Goal: Task Accomplishment & Management: Use online tool/utility

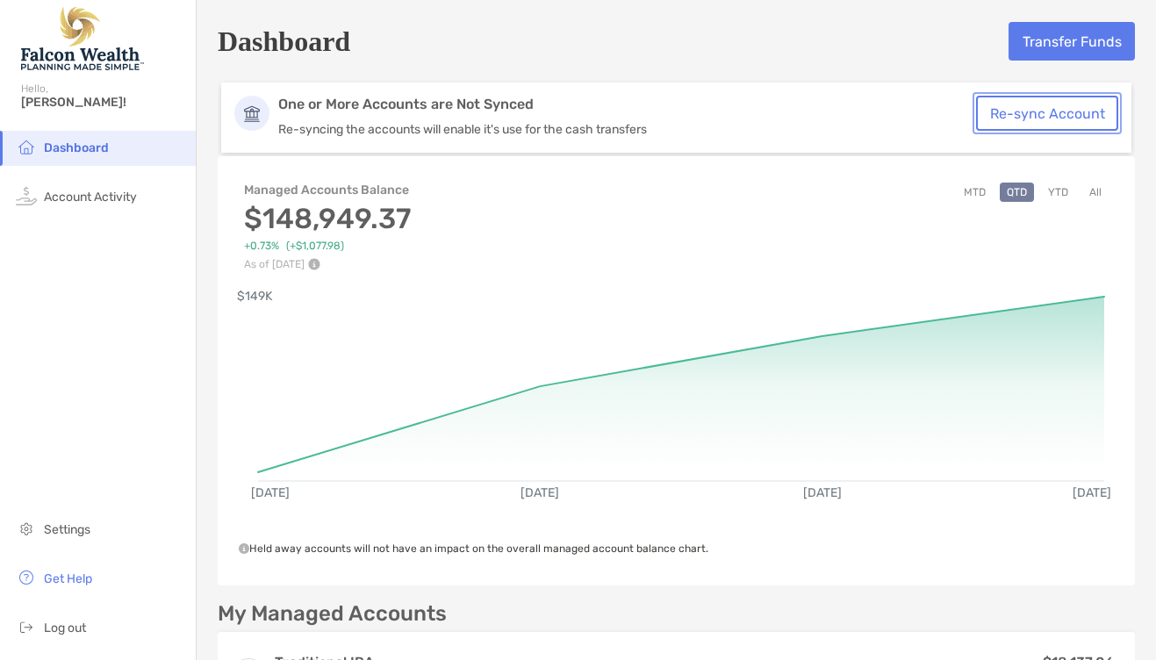
click at [1052, 118] on button "Re-sync Account" at bounding box center [1047, 113] width 142 height 35
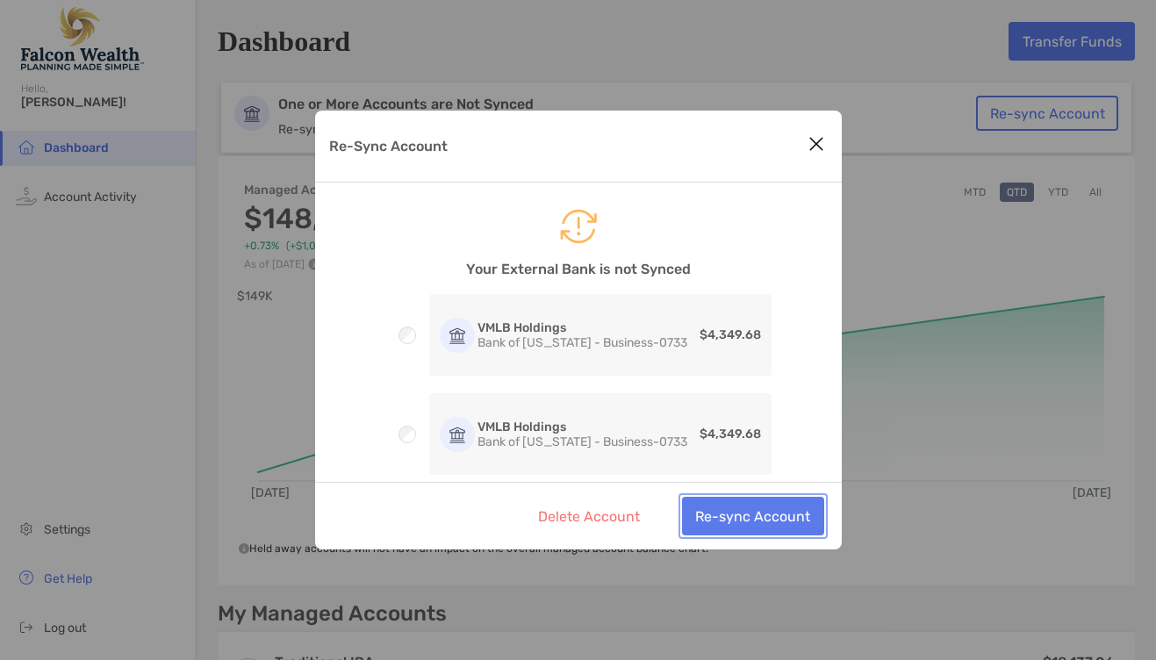
click at [740, 512] on button "Re-sync Account" at bounding box center [753, 516] width 142 height 39
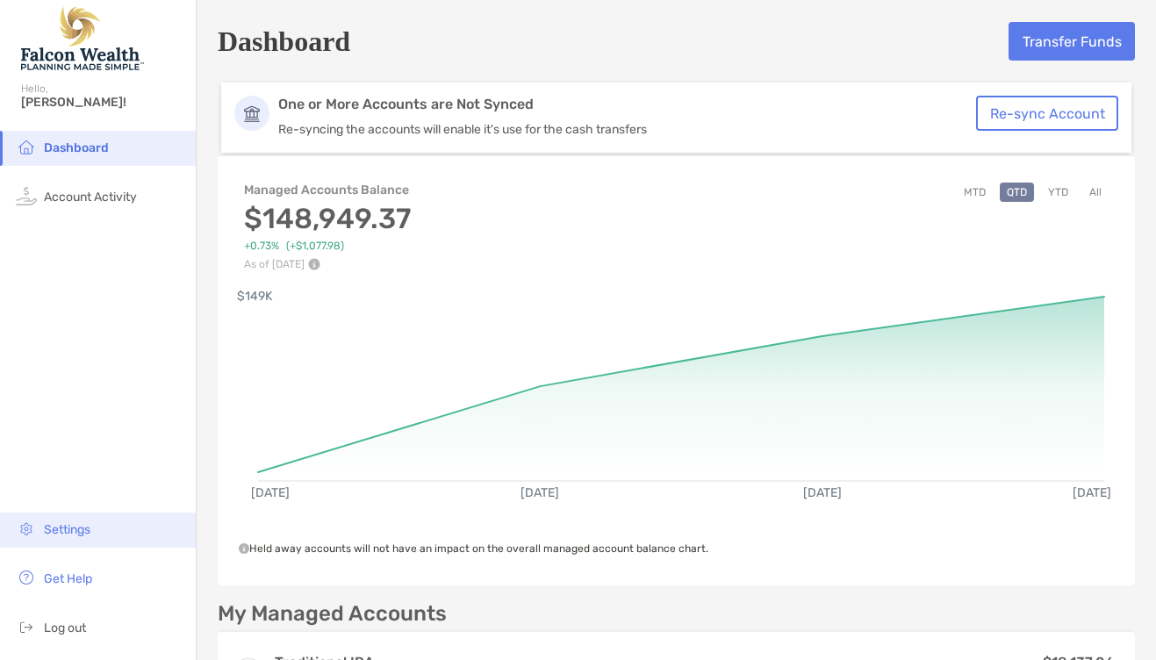
click at [57, 518] on li "Settings" at bounding box center [98, 529] width 196 height 35
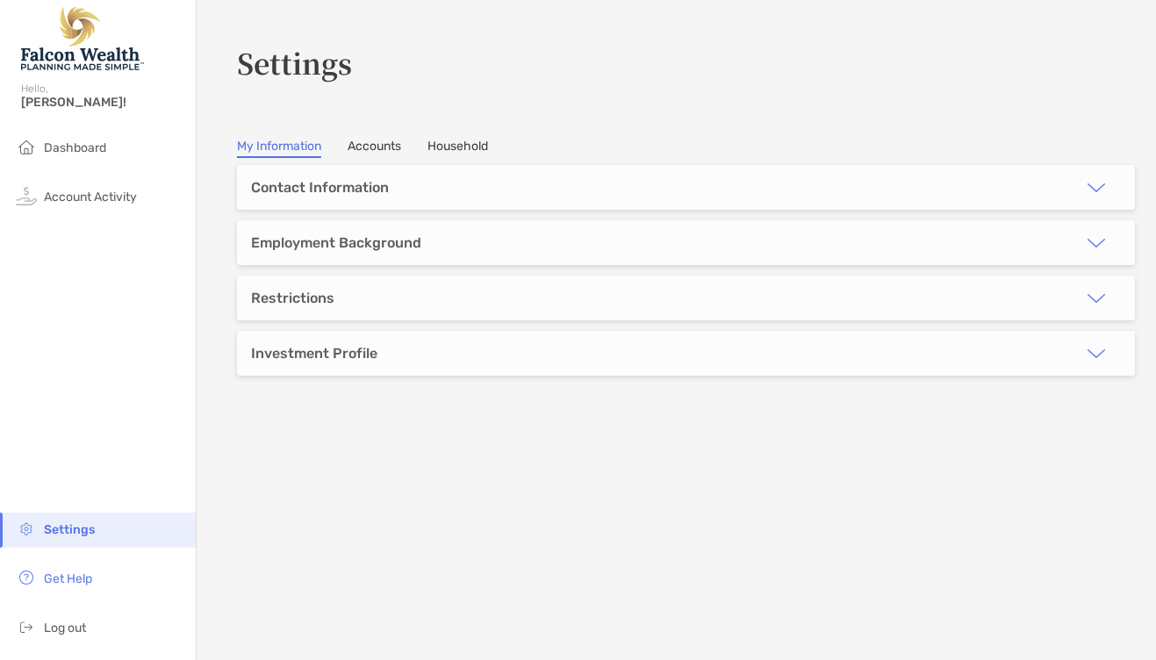
click at [379, 145] on link "Accounts" at bounding box center [374, 148] width 54 height 19
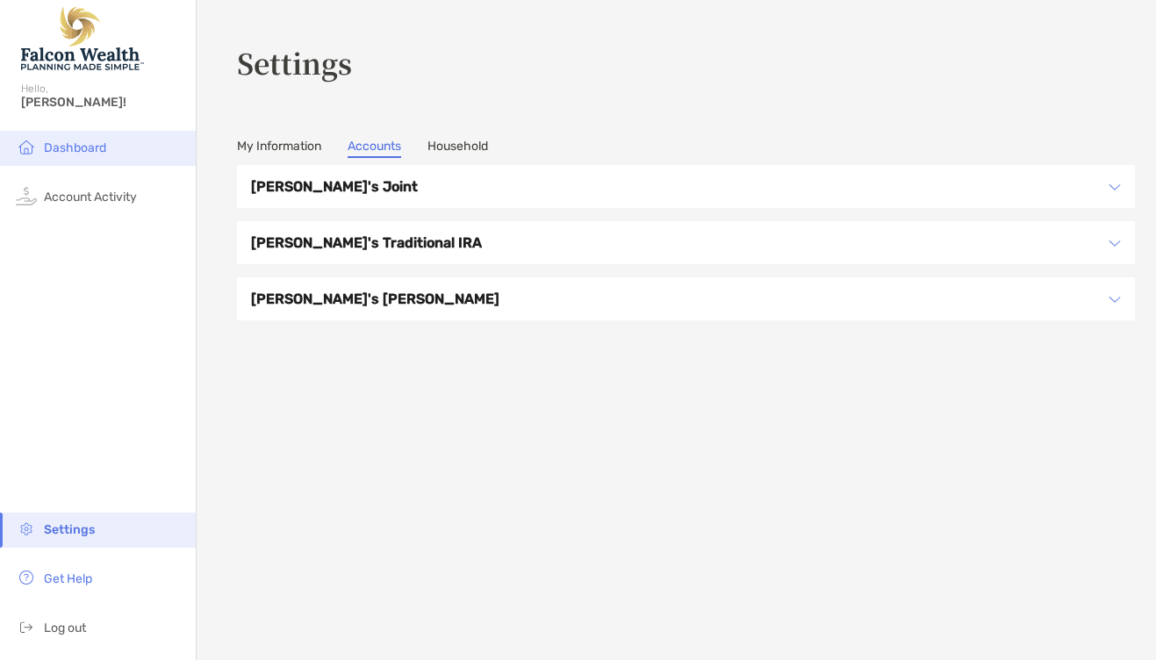
click at [97, 152] on span "Dashboard" at bounding box center [75, 147] width 62 height 15
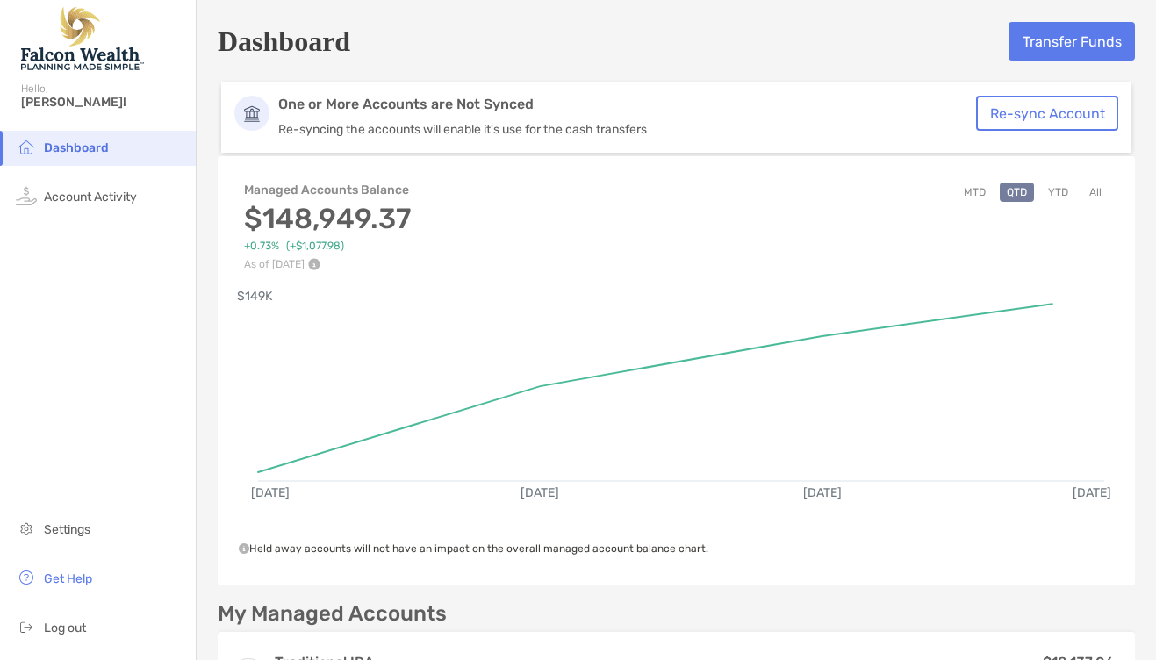
click at [429, 122] on p "Re-syncing the accounts will enable it's use for the cash transfers" at bounding box center [632, 129] width 708 height 15
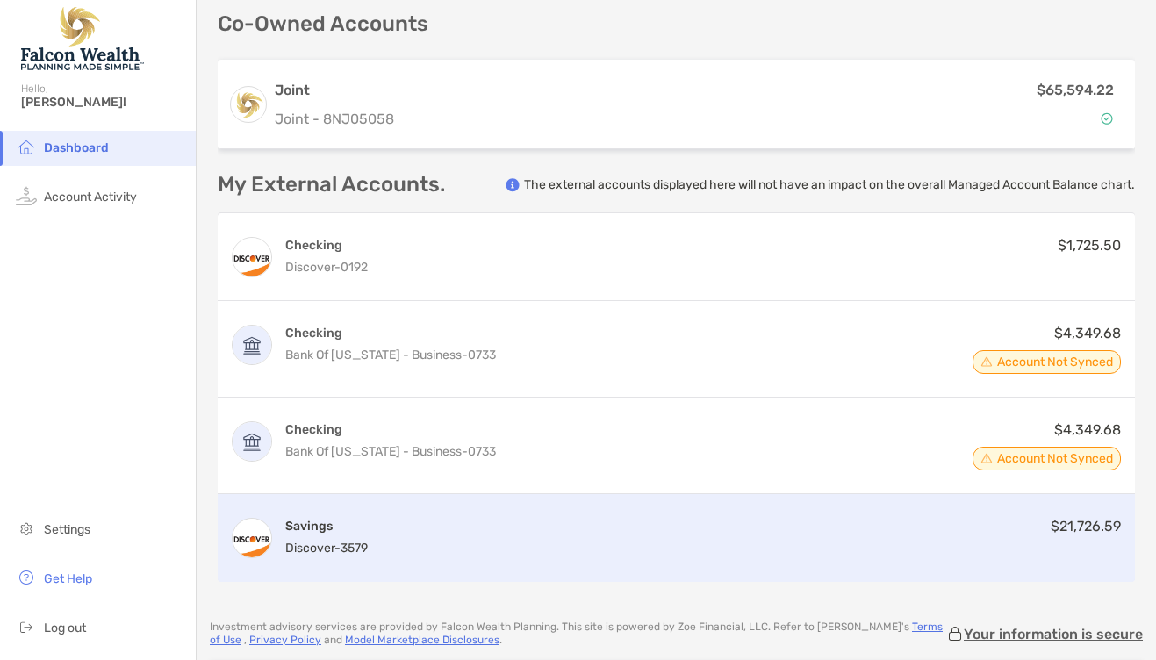
scroll to position [1054, 0]
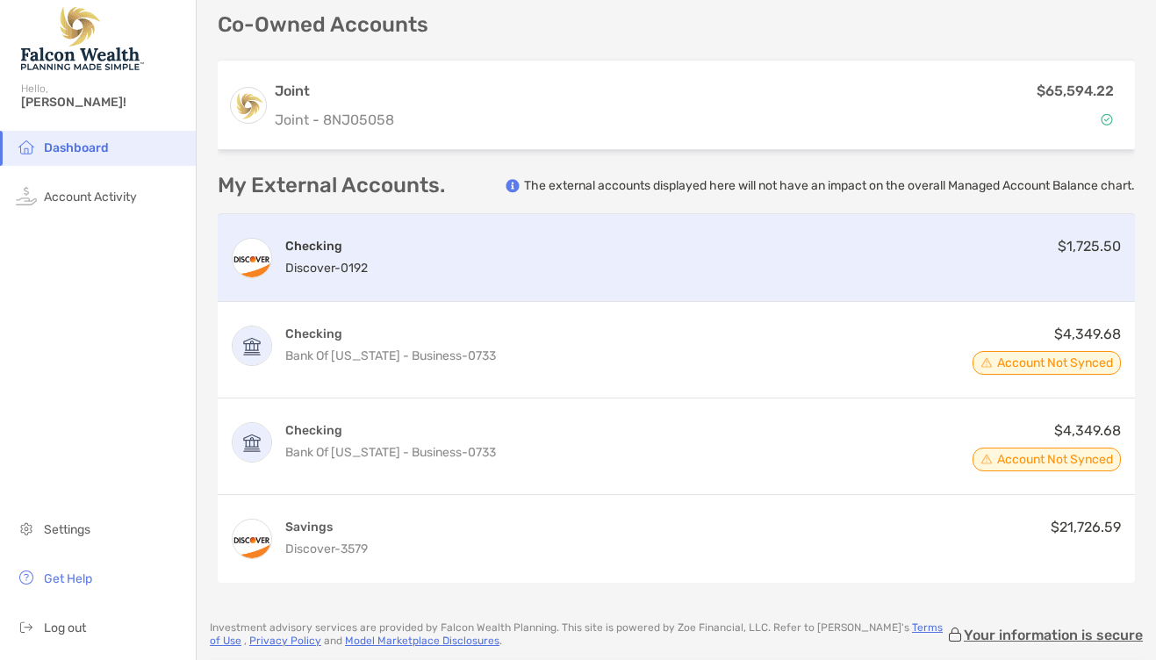
click at [442, 265] on div "Checking Discover - 0192 $1,725.50" at bounding box center [676, 258] width 917 height 88
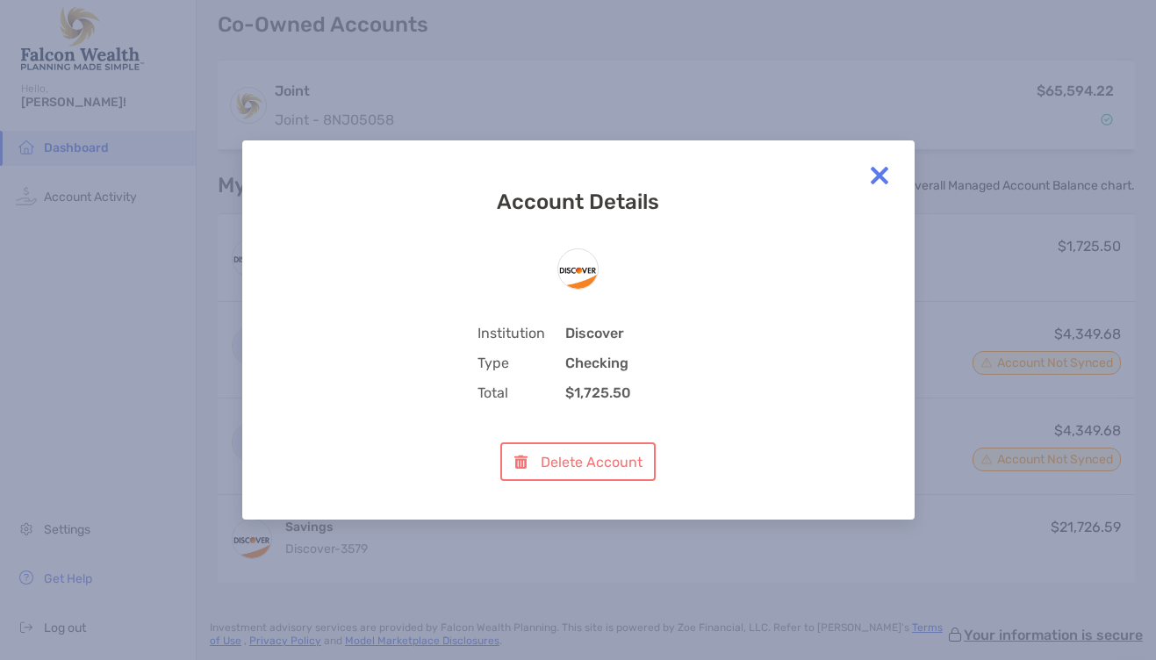
click at [879, 174] on img at bounding box center [879, 175] width 35 height 35
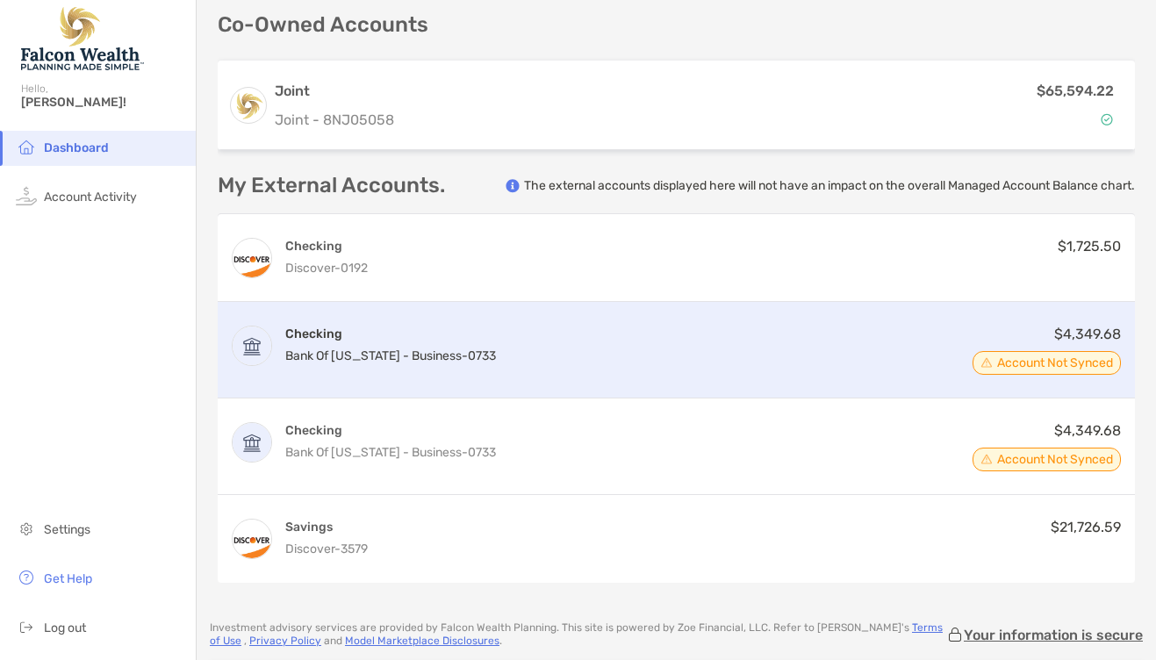
click at [676, 343] on div "Checking Bank of [US_STATE] - Business - 0733 $4,349.68 Account Not Synced" at bounding box center [676, 350] width 917 height 97
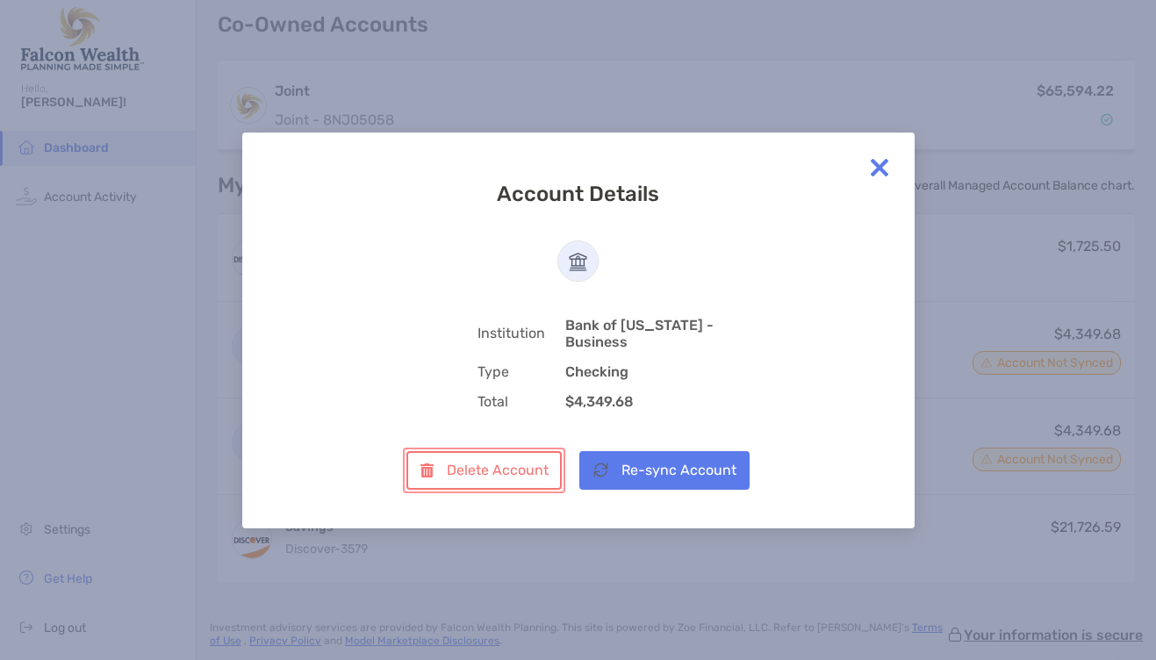
click at [482, 469] on button "Delete Account" at bounding box center [483, 470] width 155 height 39
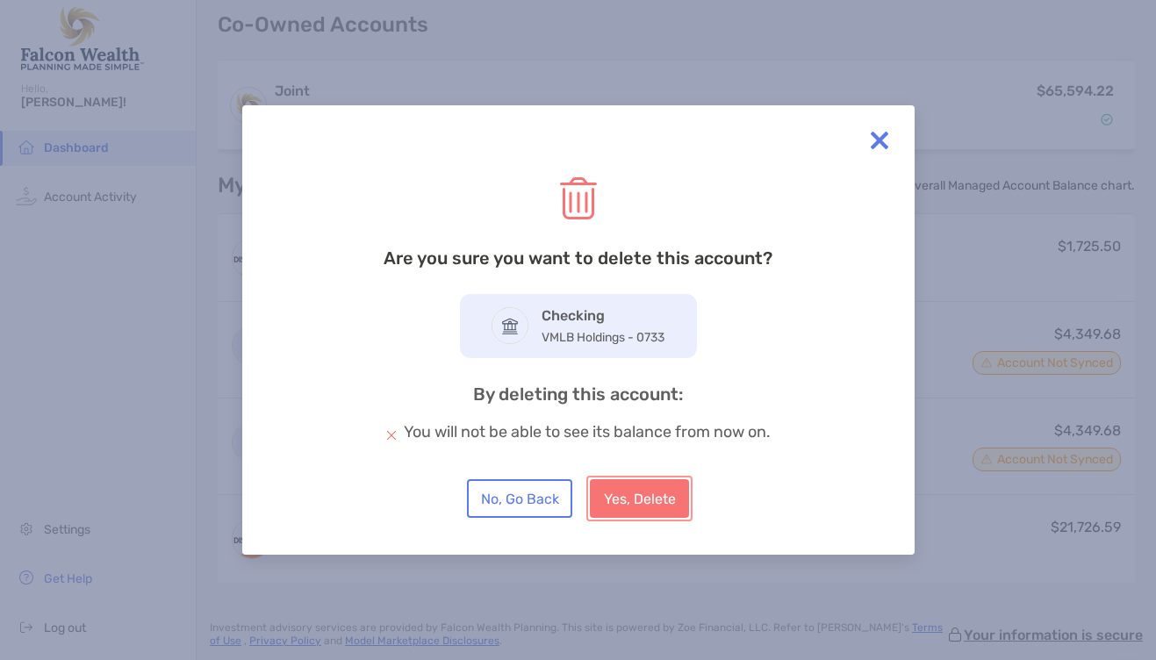
click at [645, 512] on button "Yes, Delete" at bounding box center [639, 498] width 99 height 39
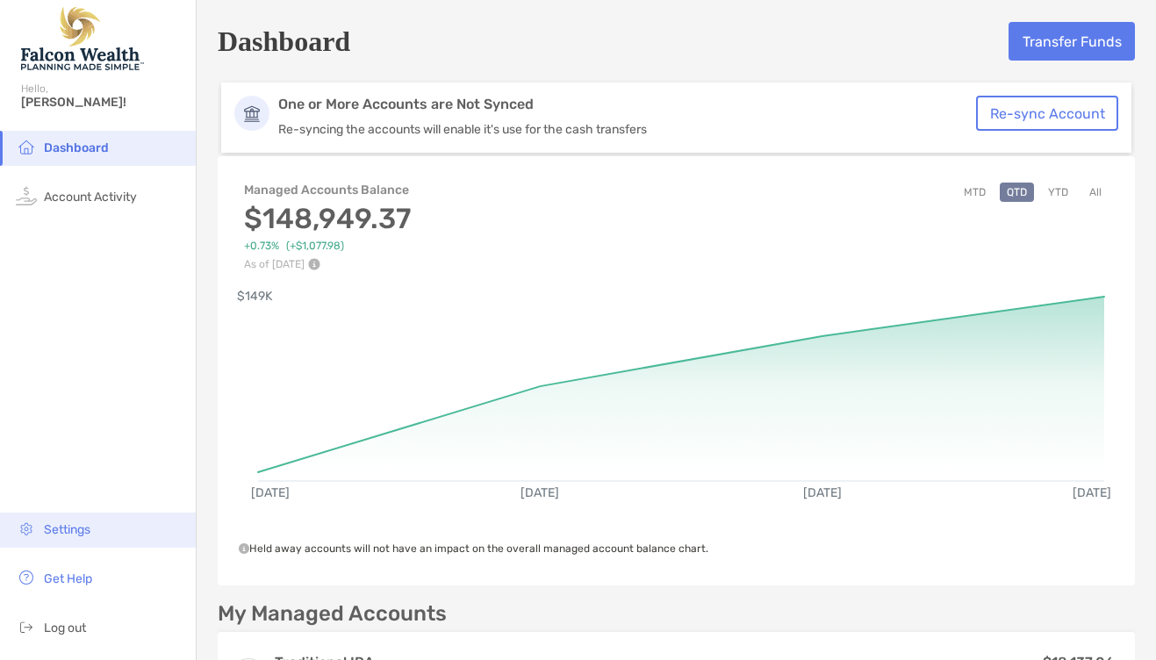
click at [83, 526] on span "Settings" at bounding box center [67, 529] width 47 height 15
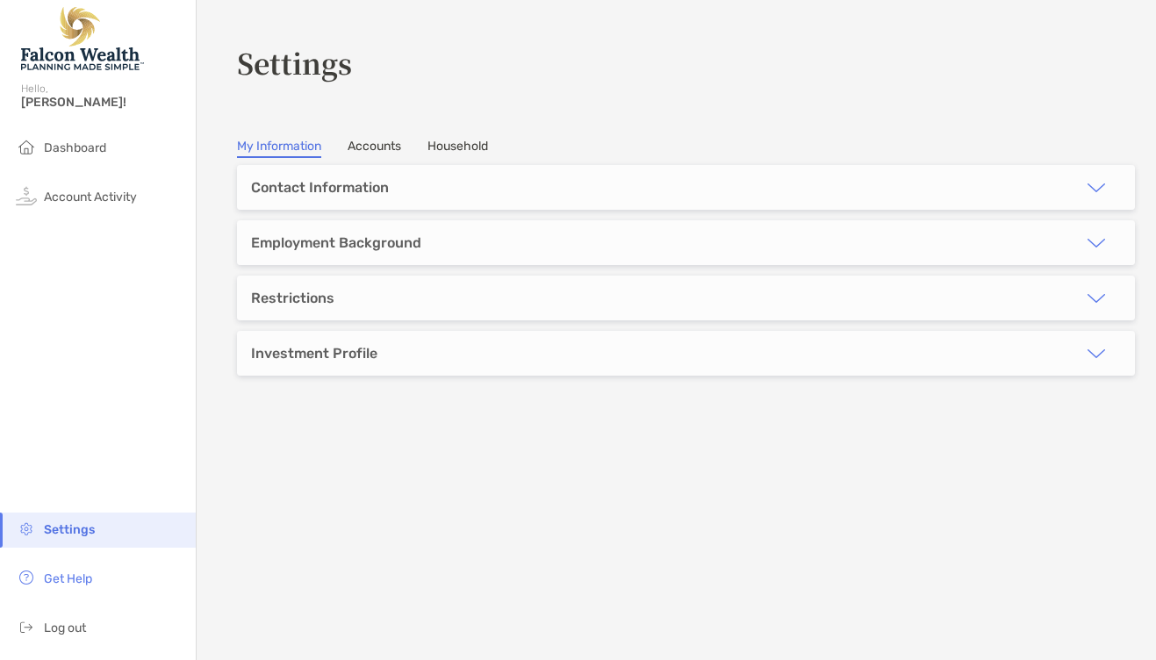
click at [464, 149] on link "Household" at bounding box center [457, 148] width 61 height 19
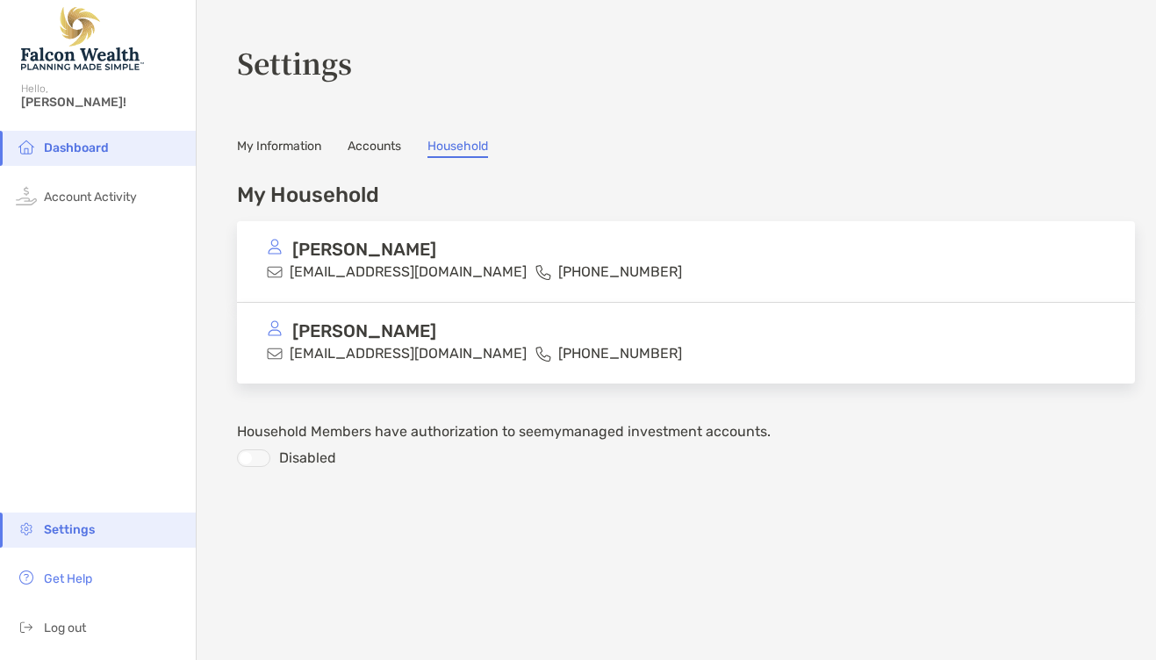
click at [274, 140] on link "My Information" at bounding box center [279, 148] width 84 height 19
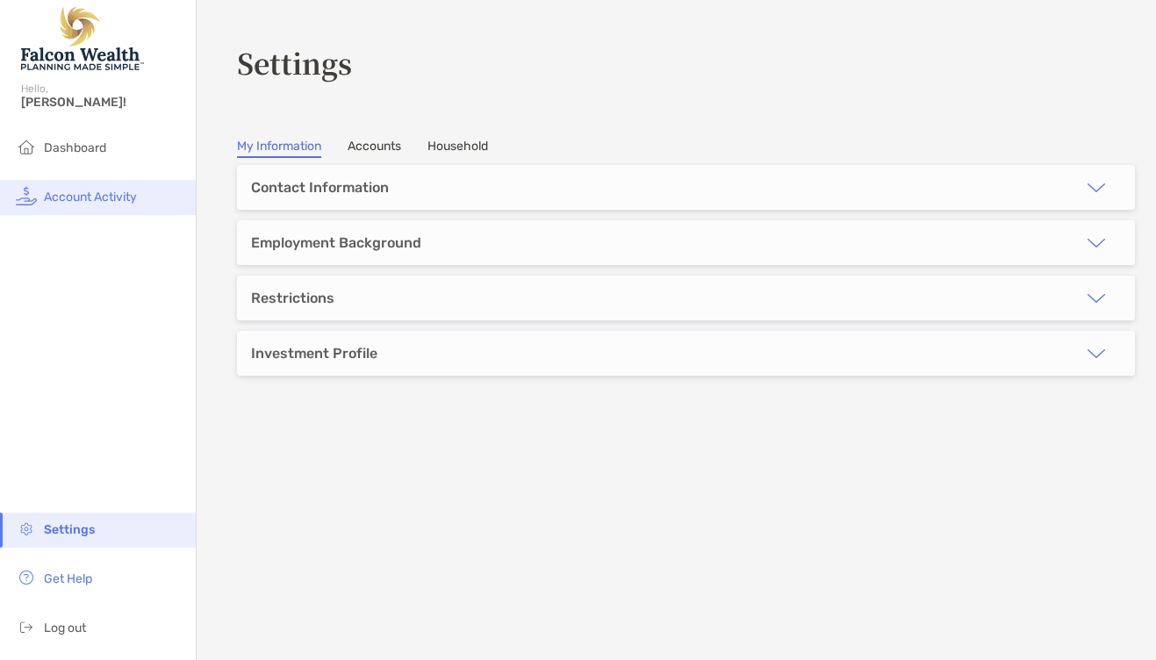
click at [105, 195] on span "Account Activity" at bounding box center [90, 197] width 93 height 15
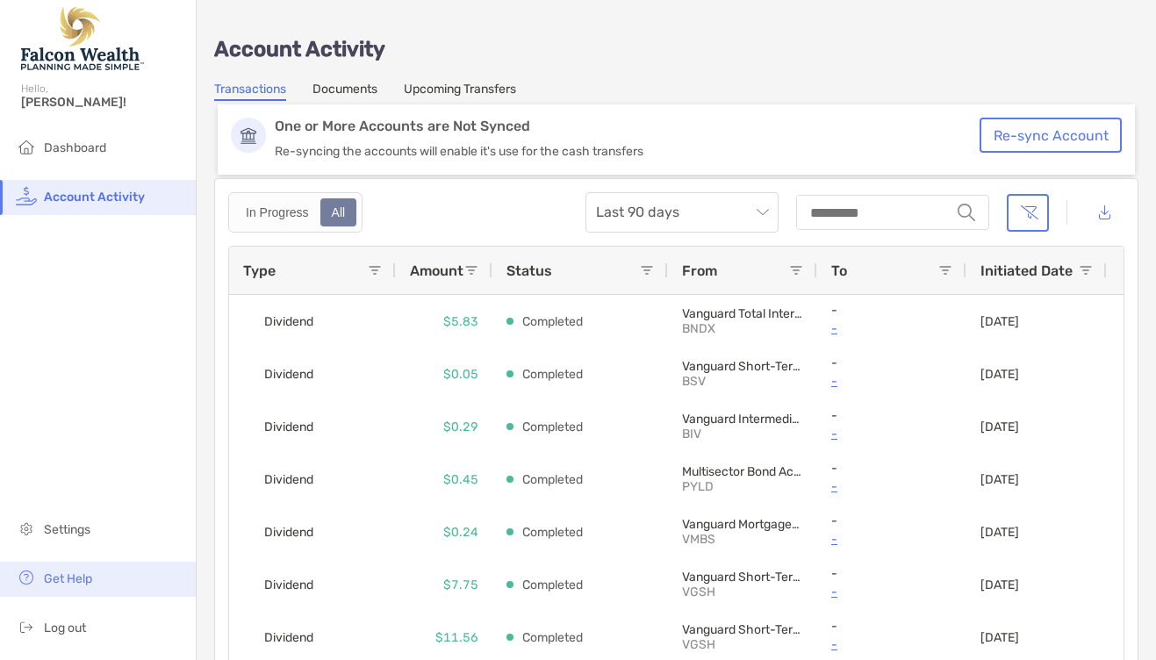
click at [78, 575] on span "Get Help" at bounding box center [68, 578] width 48 height 15
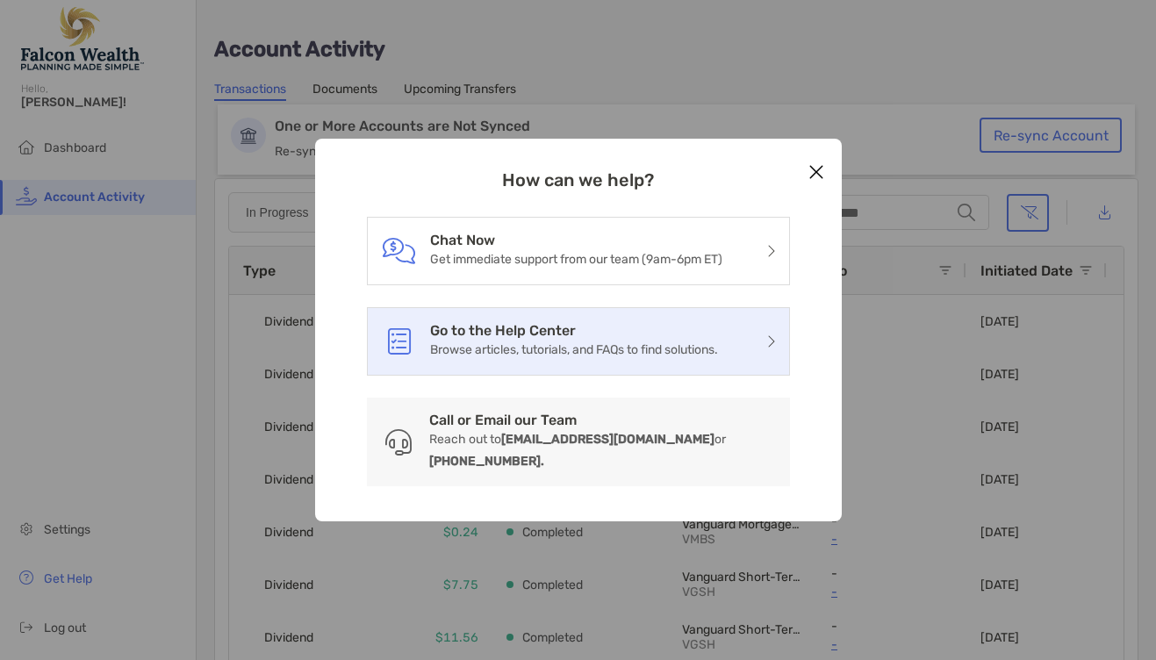
click at [492, 347] on p "Browse articles, tutorials, and FAQs to find solutions." at bounding box center [574, 350] width 288 height 22
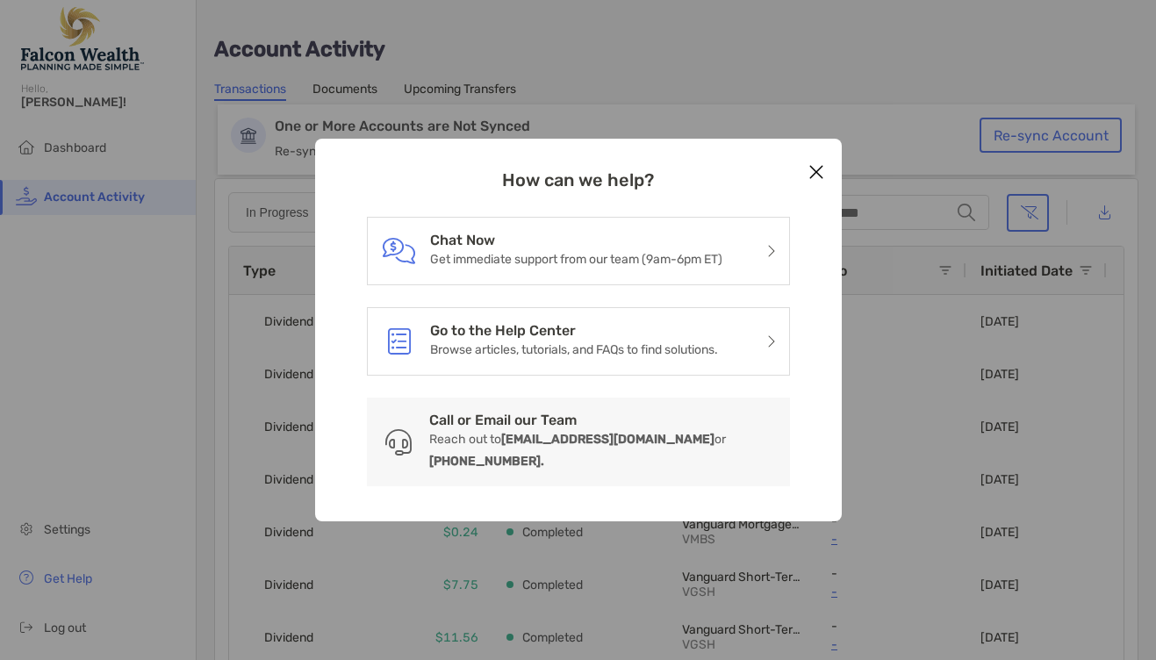
click at [811, 178] on icon "Close modal" at bounding box center [816, 171] width 16 height 21
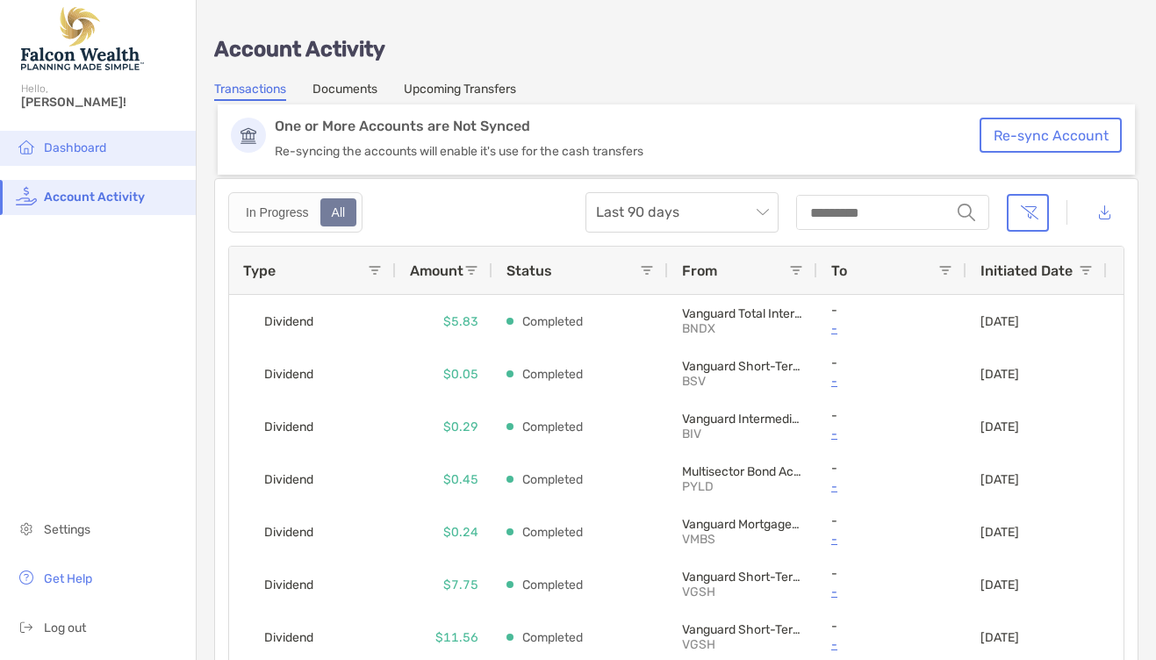
click at [92, 144] on span "Dashboard" at bounding box center [75, 147] width 62 height 15
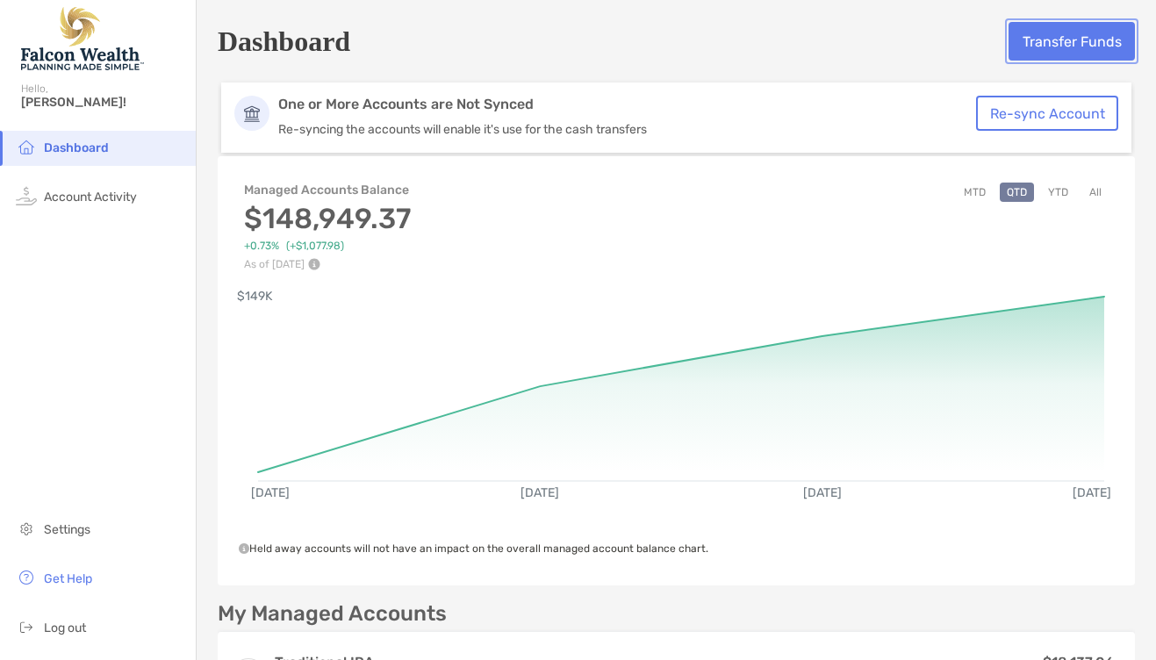
click at [1034, 44] on button "Transfer Funds" at bounding box center [1071, 41] width 126 height 39
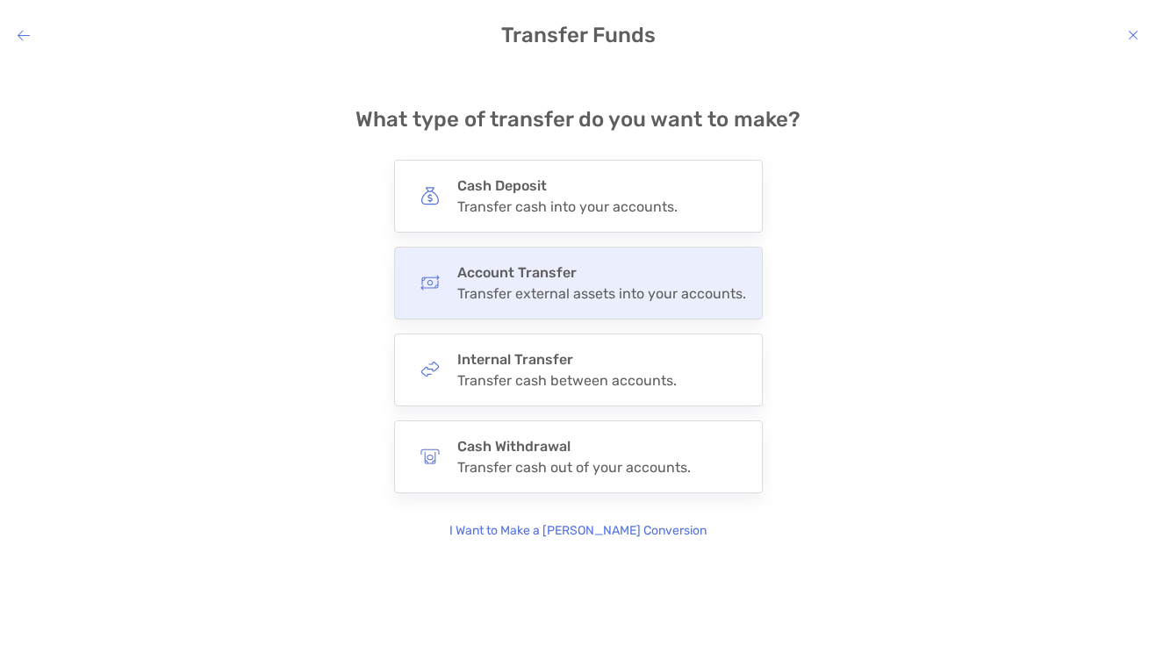
click at [603, 275] on h4 "Account Transfer" at bounding box center [601, 272] width 289 height 17
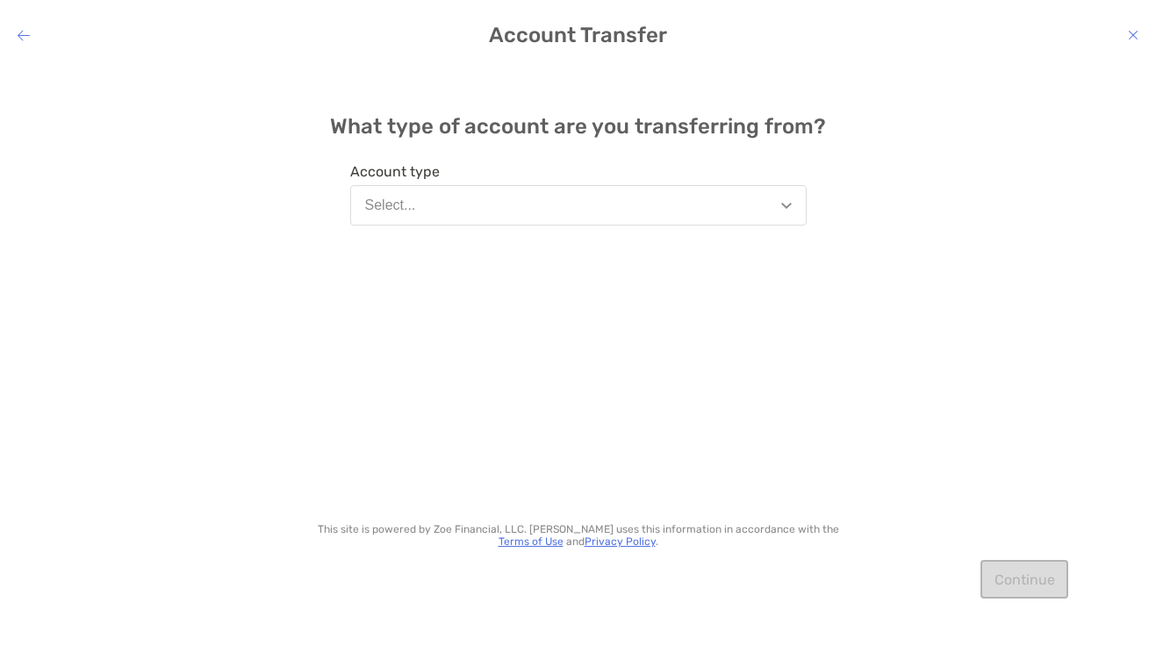
click at [580, 214] on button "Select..." at bounding box center [578, 205] width 456 height 40
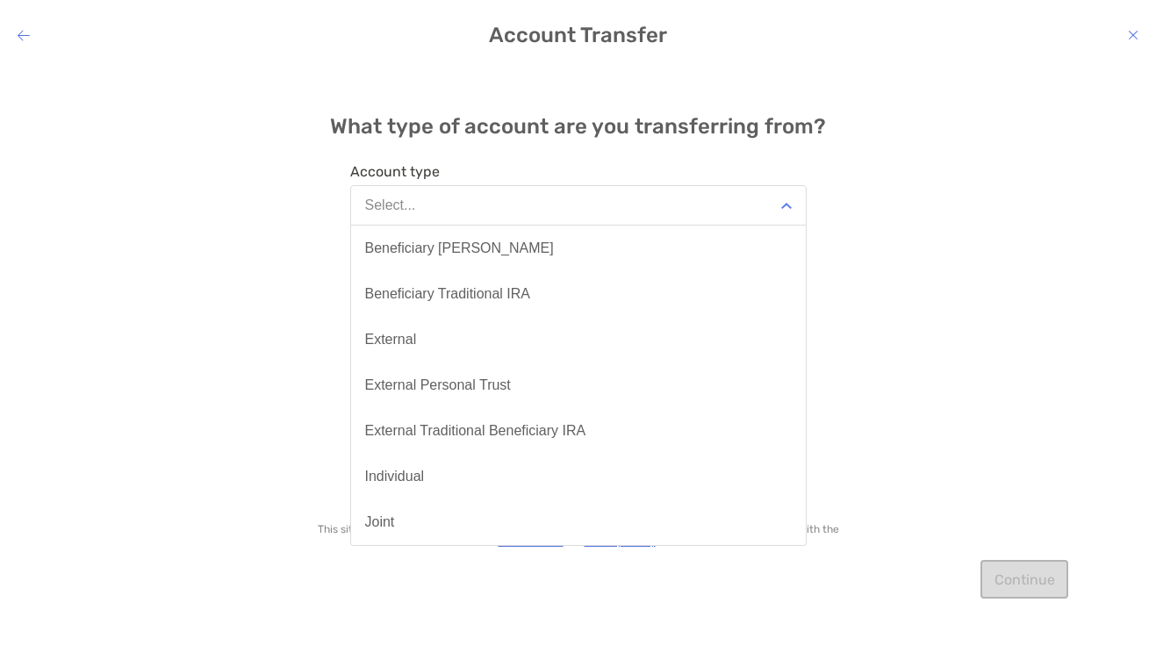
click at [580, 214] on button "Select..." at bounding box center [578, 205] width 456 height 40
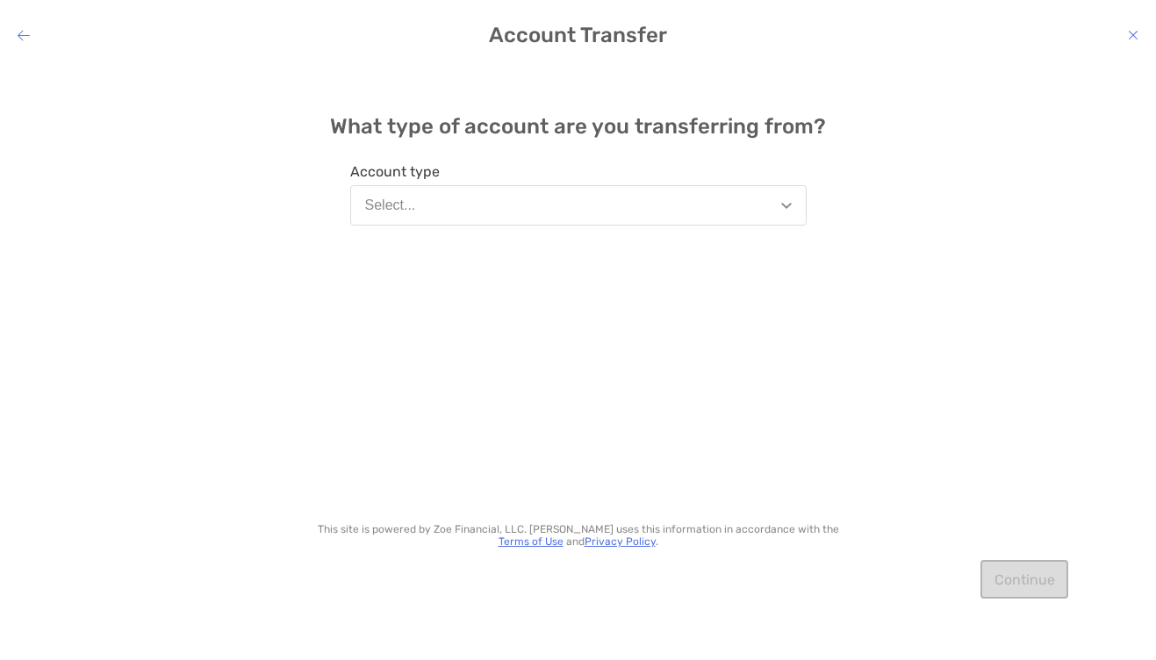
click at [25, 33] on icon "modal" at bounding box center [24, 35] width 12 height 14
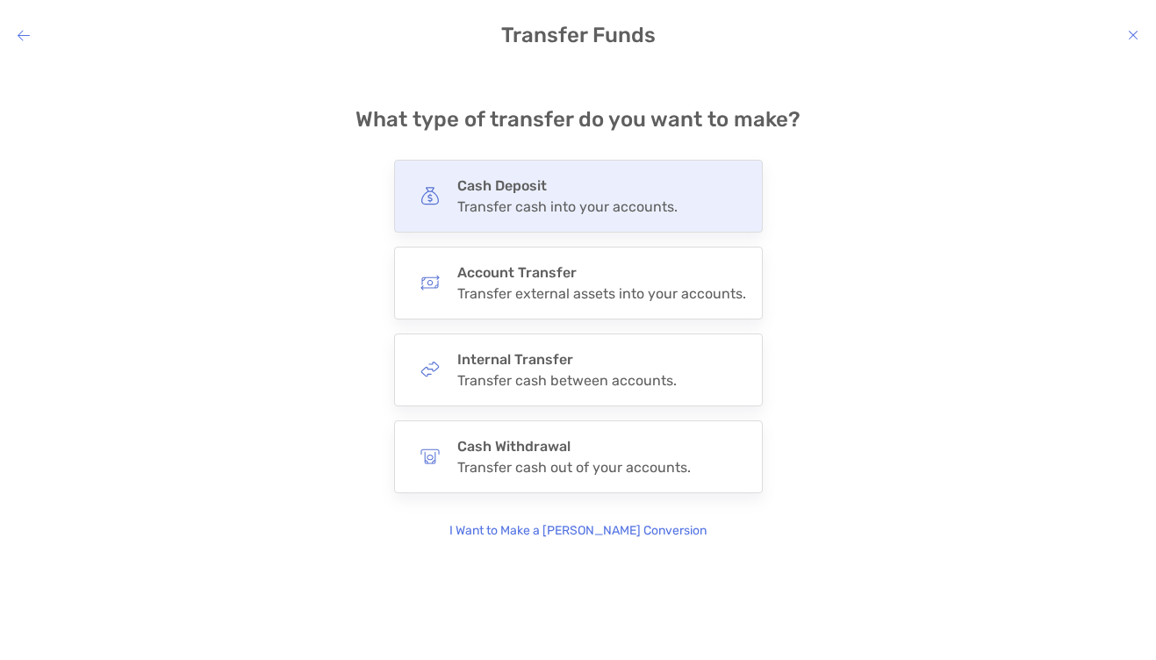
click at [578, 197] on div "Cash Deposit Transfer cash into your accounts." at bounding box center [567, 196] width 220 height 38
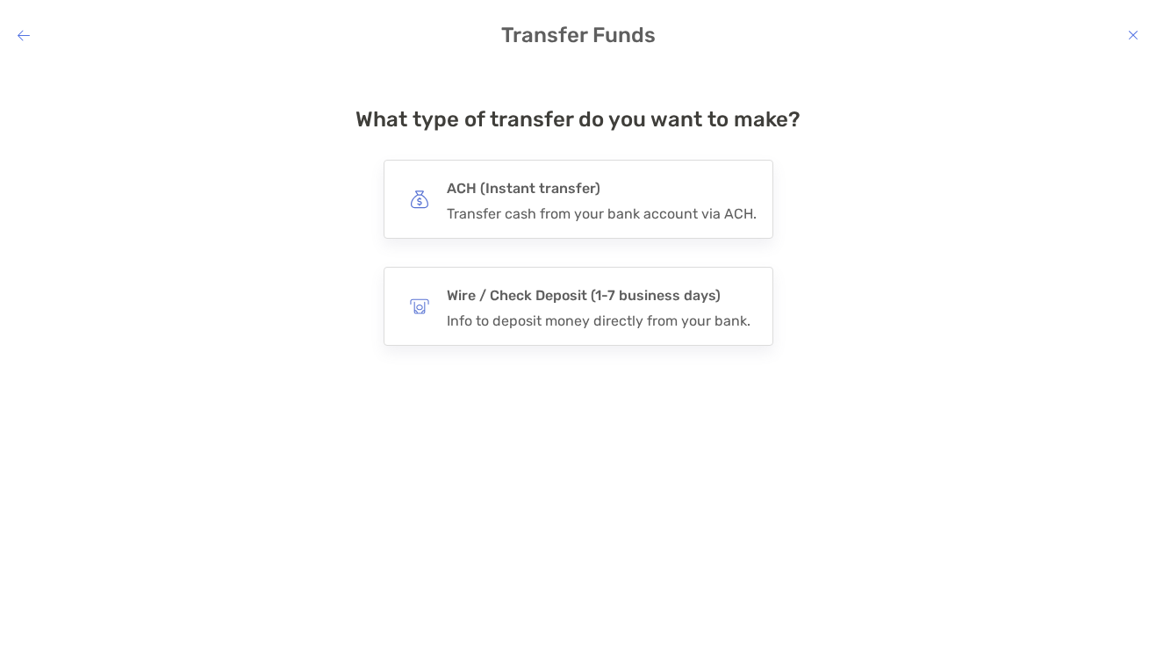
click at [578, 197] on h4 "ACH (Instant transfer)" at bounding box center [602, 188] width 310 height 25
click at [0, 0] on input "***" at bounding box center [0, 0] width 0 height 0
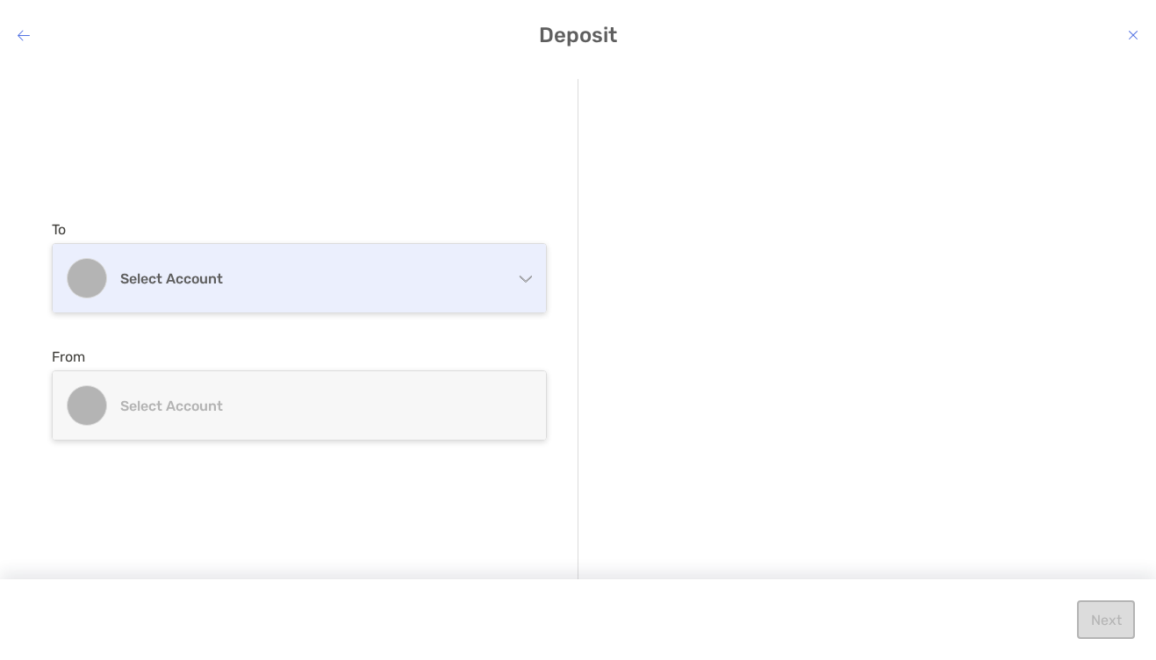
click at [526, 266] on div "Select account" at bounding box center [299, 278] width 493 height 68
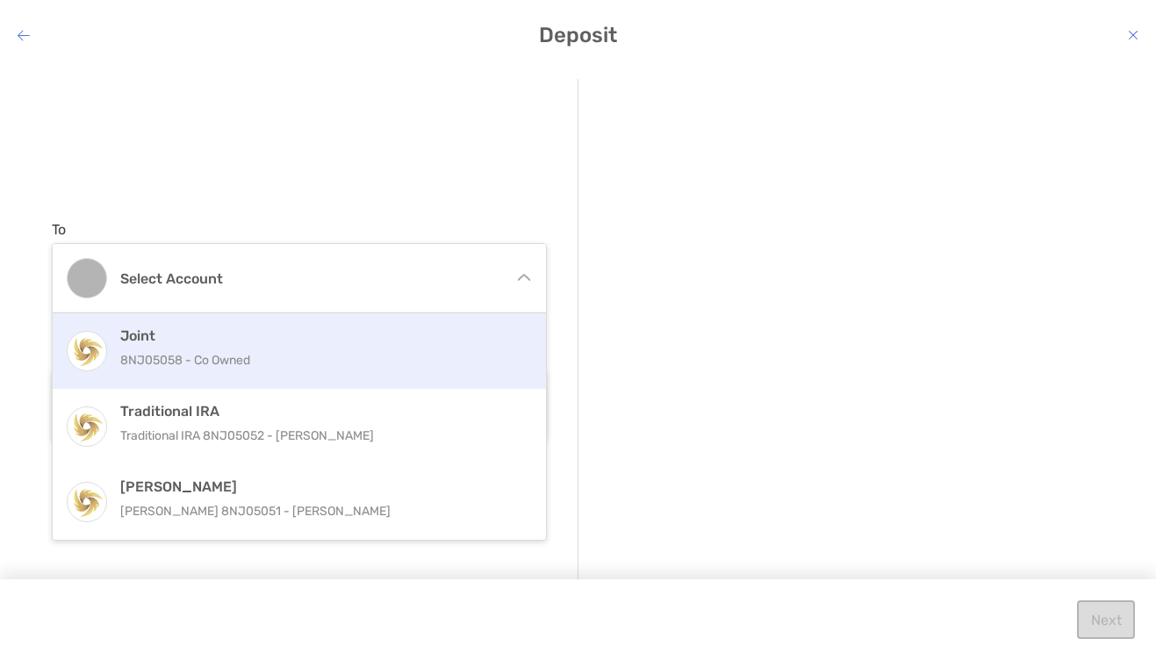
click at [337, 349] on p "8NJ05058 - Co Owned" at bounding box center [318, 360] width 396 height 22
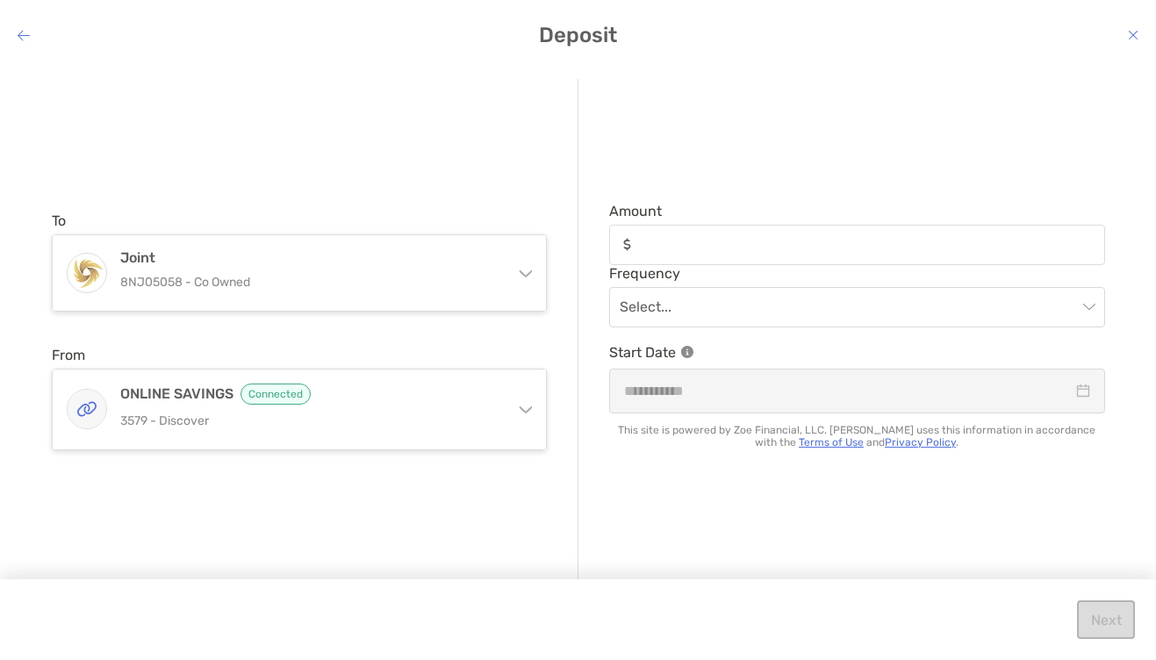
click at [526, 407] on icon "modal" at bounding box center [525, 406] width 14 height 14
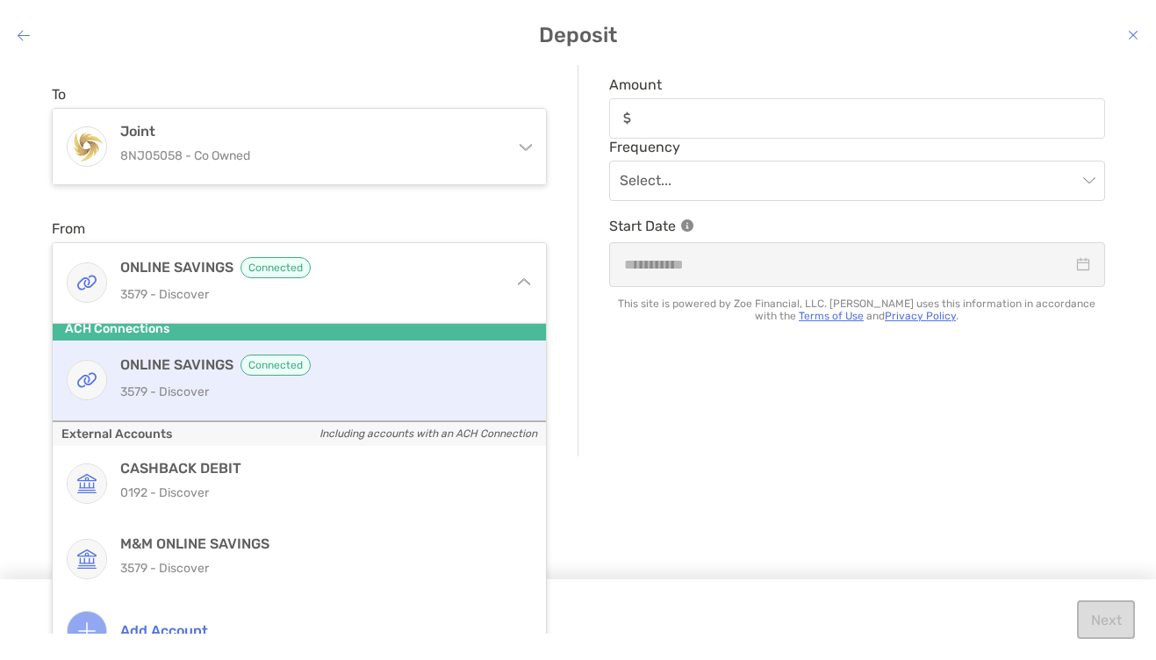
scroll to position [159, 0]
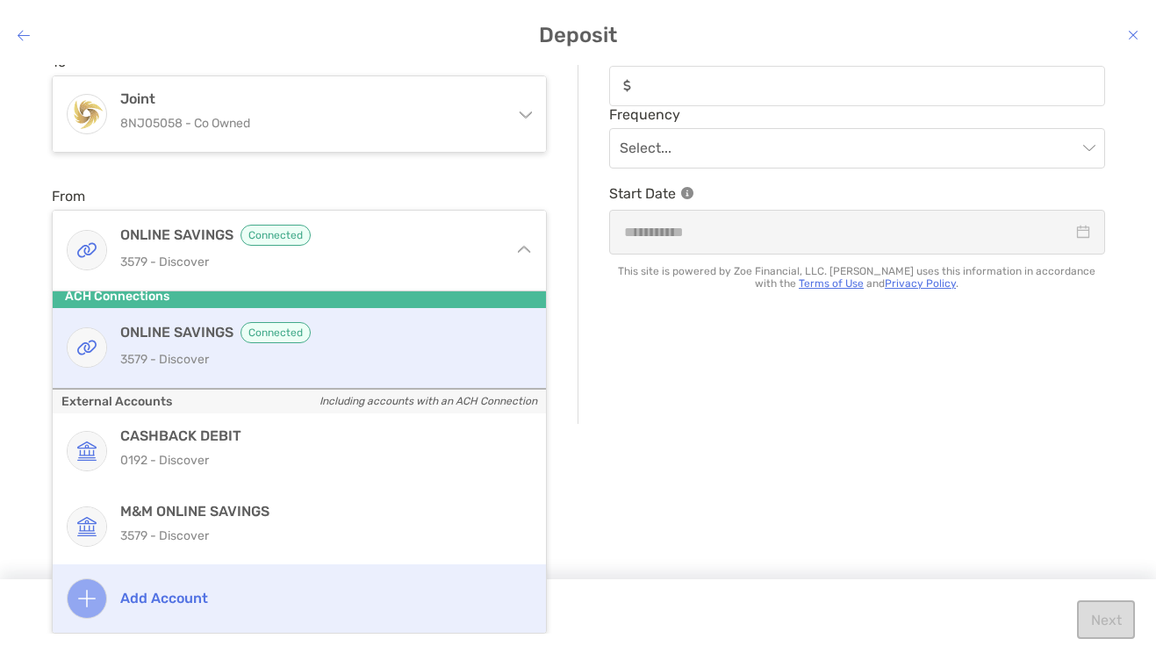
click at [149, 591] on h4 "Add account" at bounding box center [318, 598] width 396 height 17
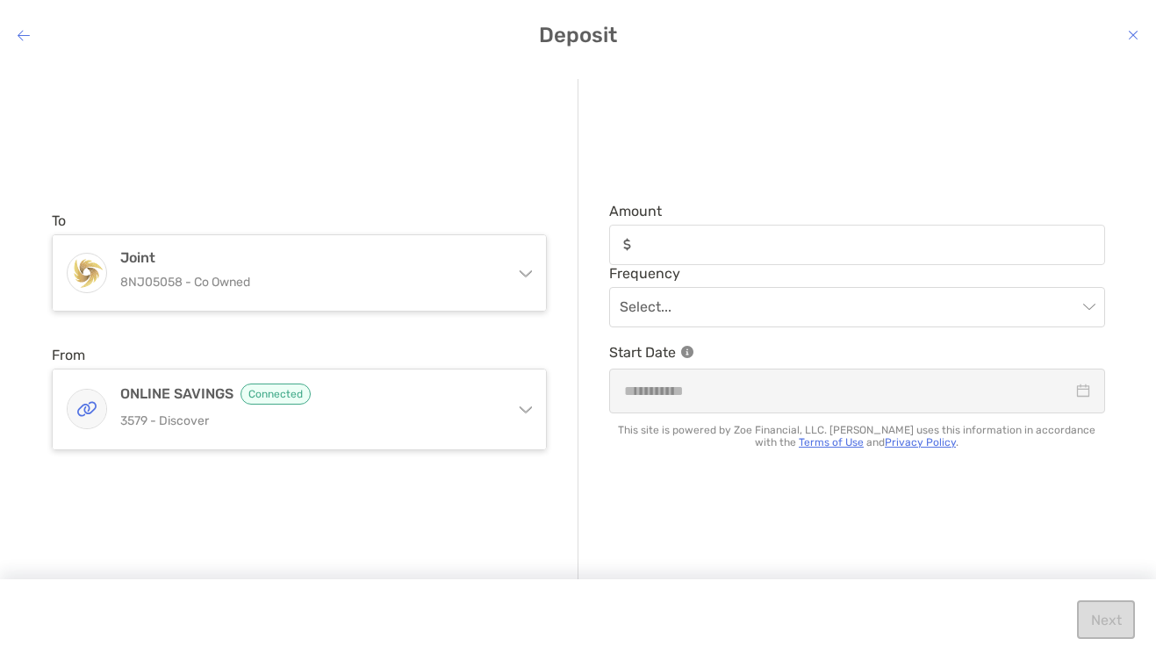
scroll to position [0, 0]
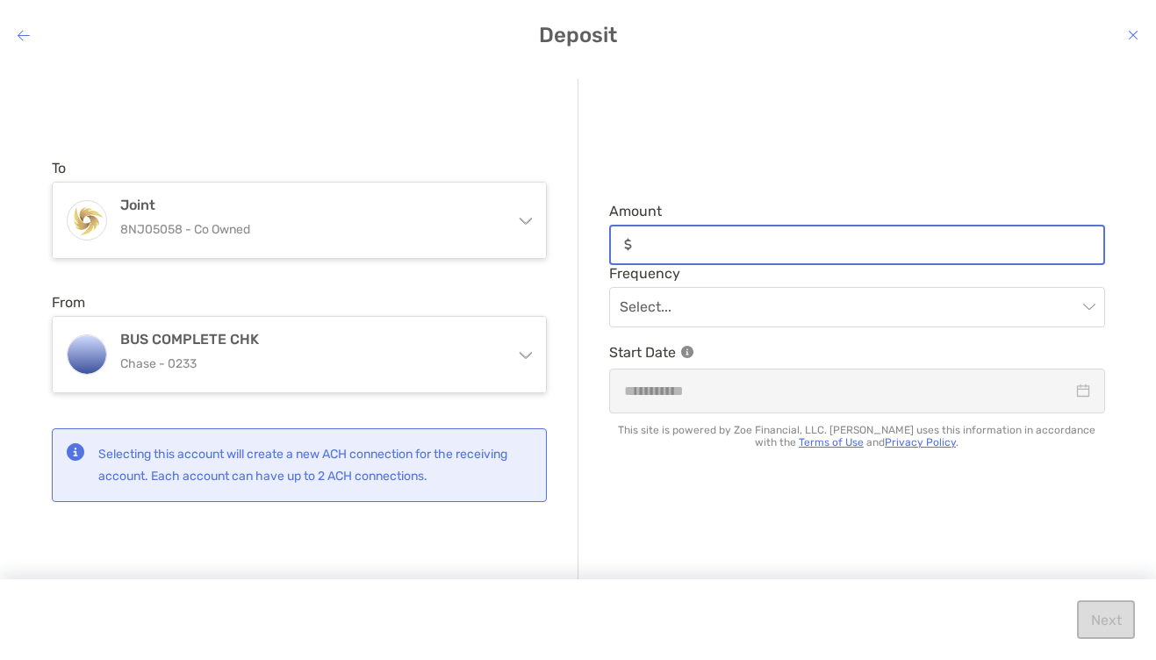
click at [686, 243] on input "Amount" at bounding box center [871, 244] width 464 height 15
type input "*****"
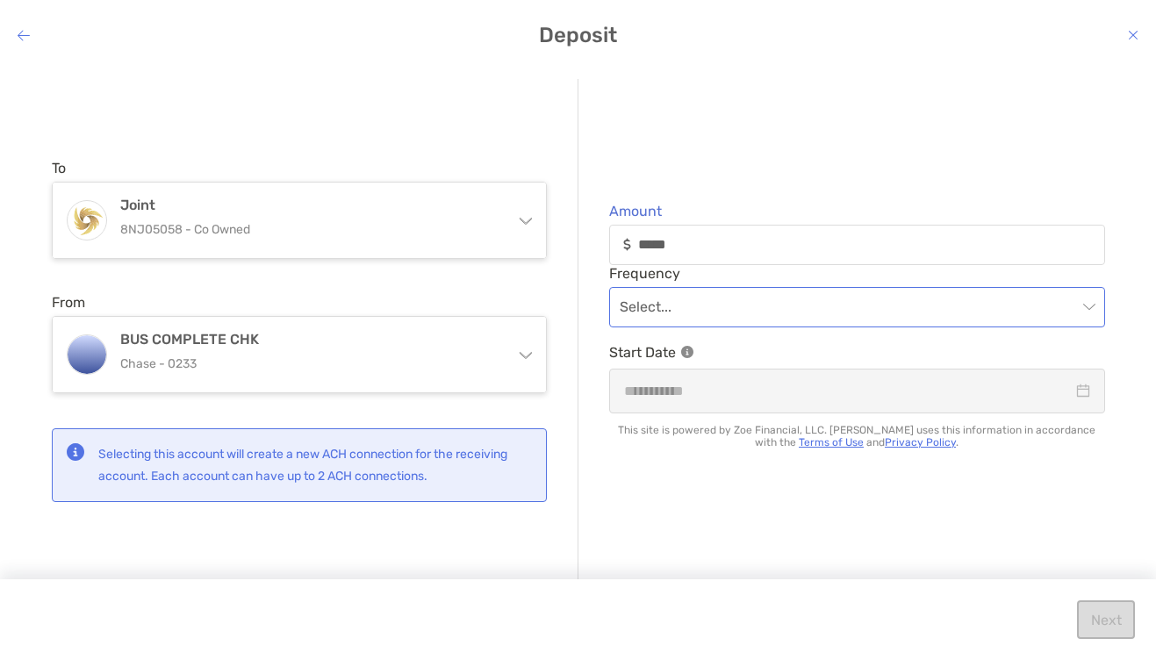
click at [662, 310] on input "modal" at bounding box center [847, 307] width 457 height 39
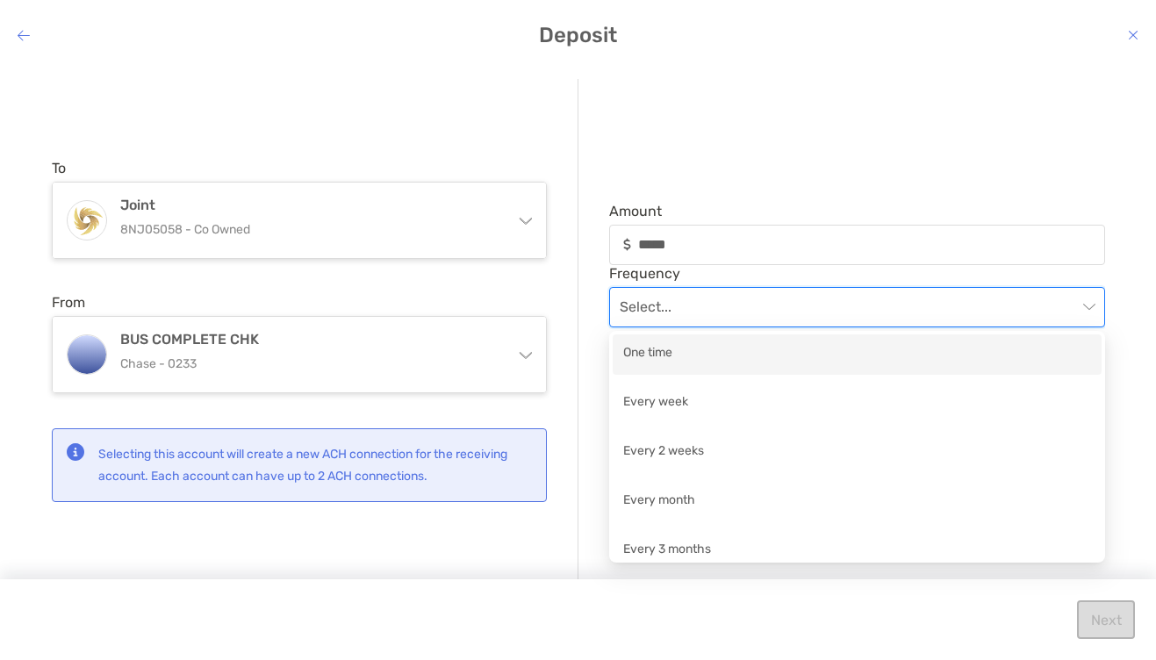
click at [669, 354] on div "One time" at bounding box center [857, 354] width 468 height 22
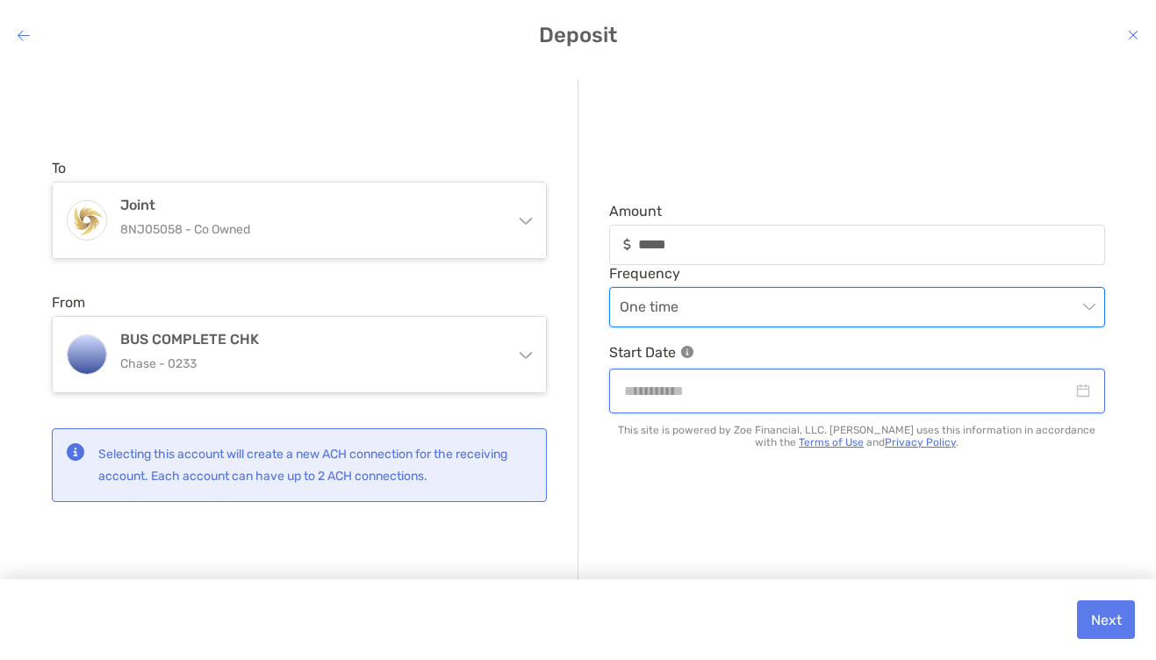
click at [665, 391] on input "modal" at bounding box center [848, 391] width 448 height 22
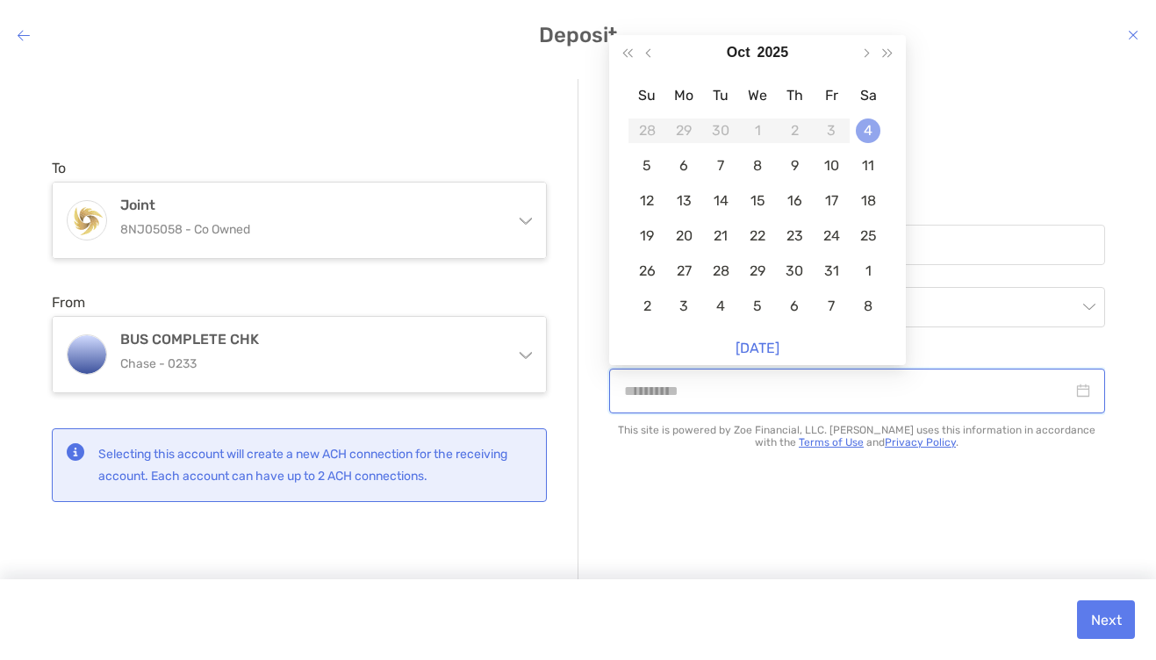
type input "**********"
click at [877, 134] on div "4" at bounding box center [867, 130] width 25 height 25
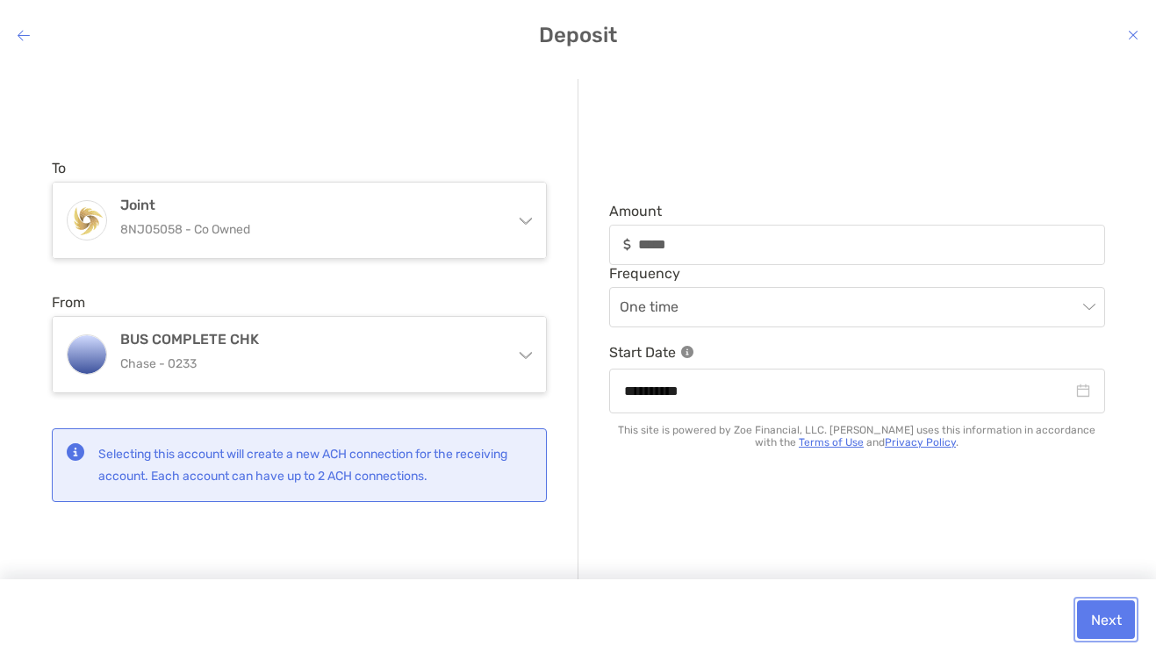
click at [1113, 620] on button "Next" at bounding box center [1106, 619] width 58 height 39
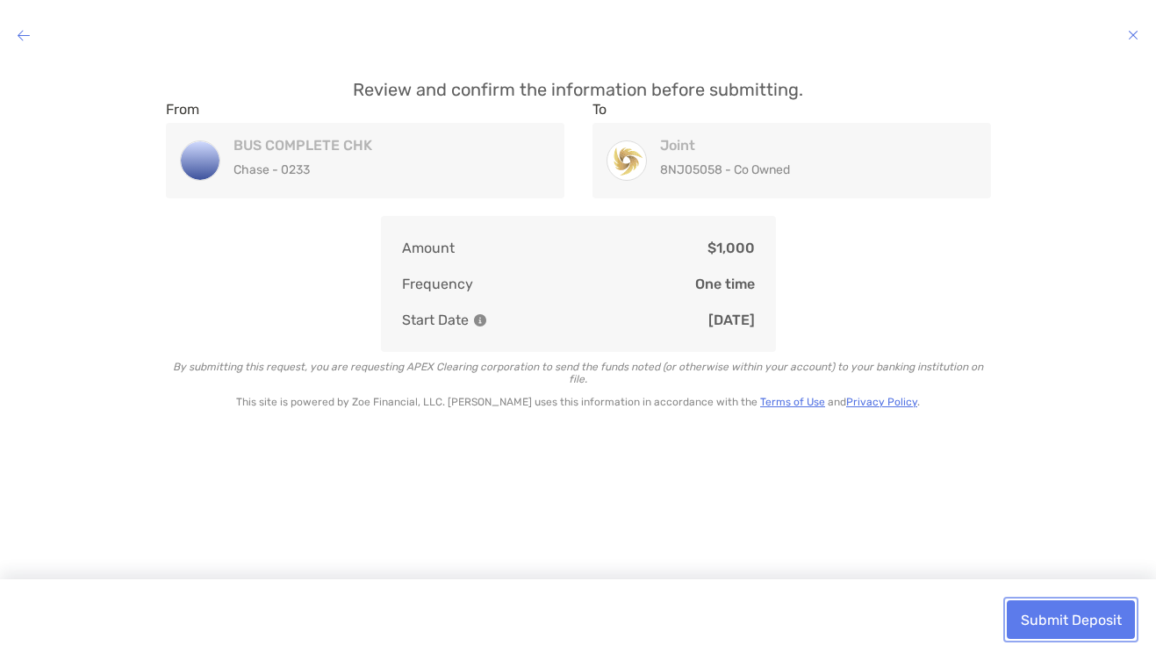
click at [1113, 620] on button "Submit Deposit" at bounding box center [1070, 619] width 128 height 39
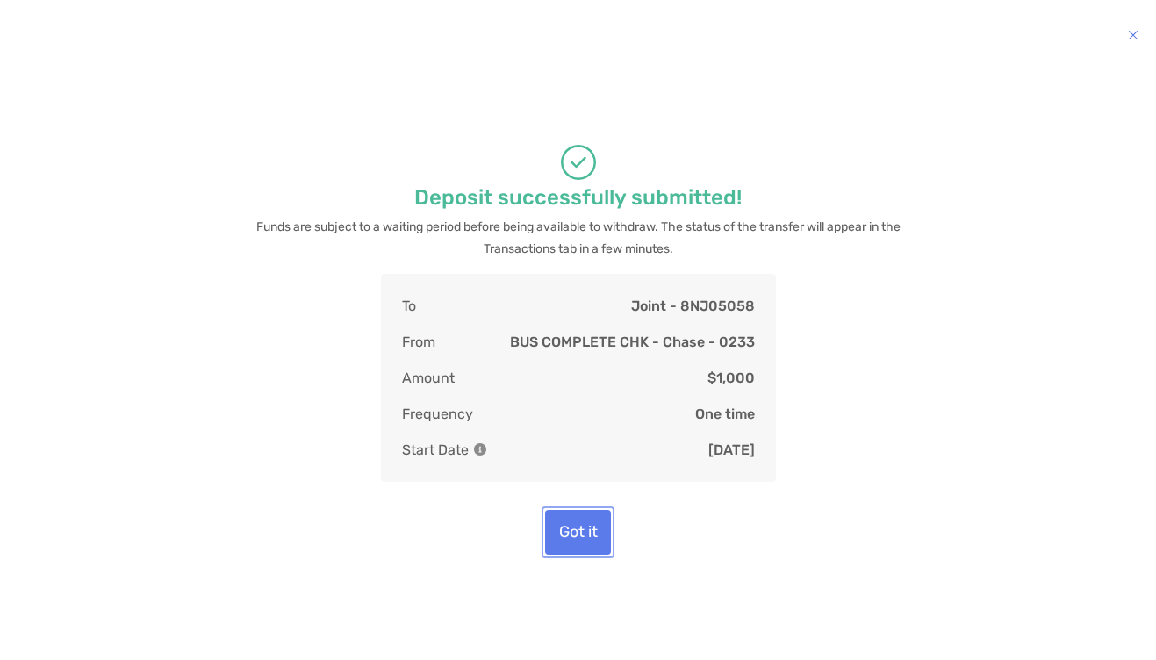
click at [576, 533] on button "Got it" at bounding box center [578, 532] width 66 height 45
click at [572, 534] on button "Got it" at bounding box center [578, 532] width 66 height 45
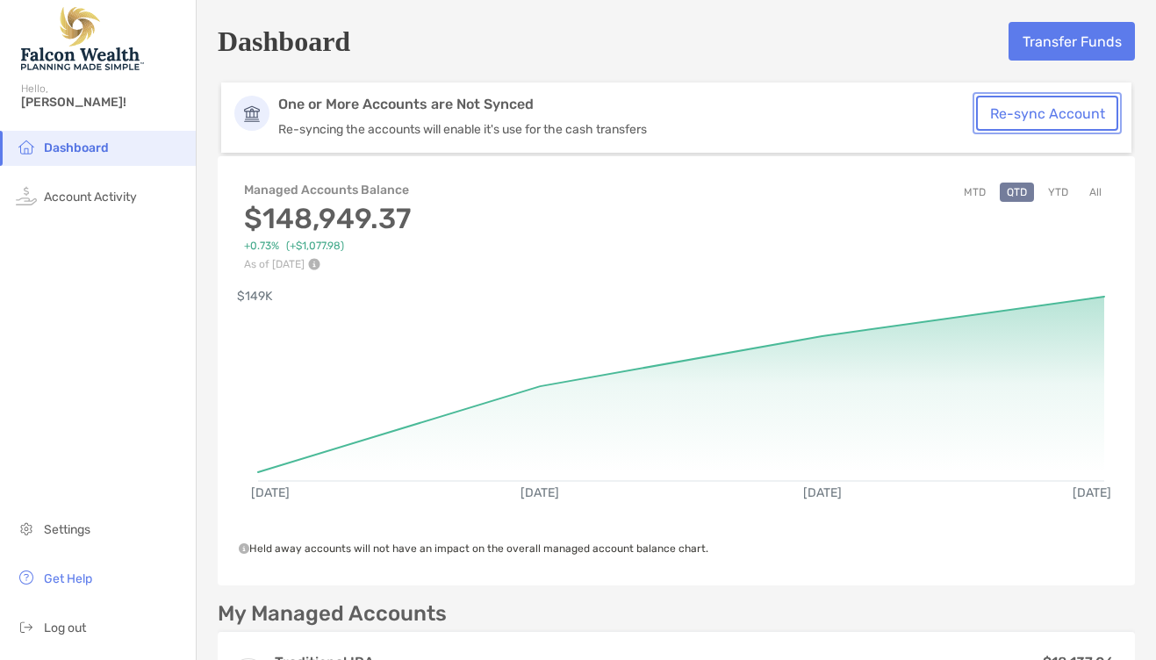
click at [1010, 123] on button "Re-sync Account" at bounding box center [1047, 113] width 142 height 35
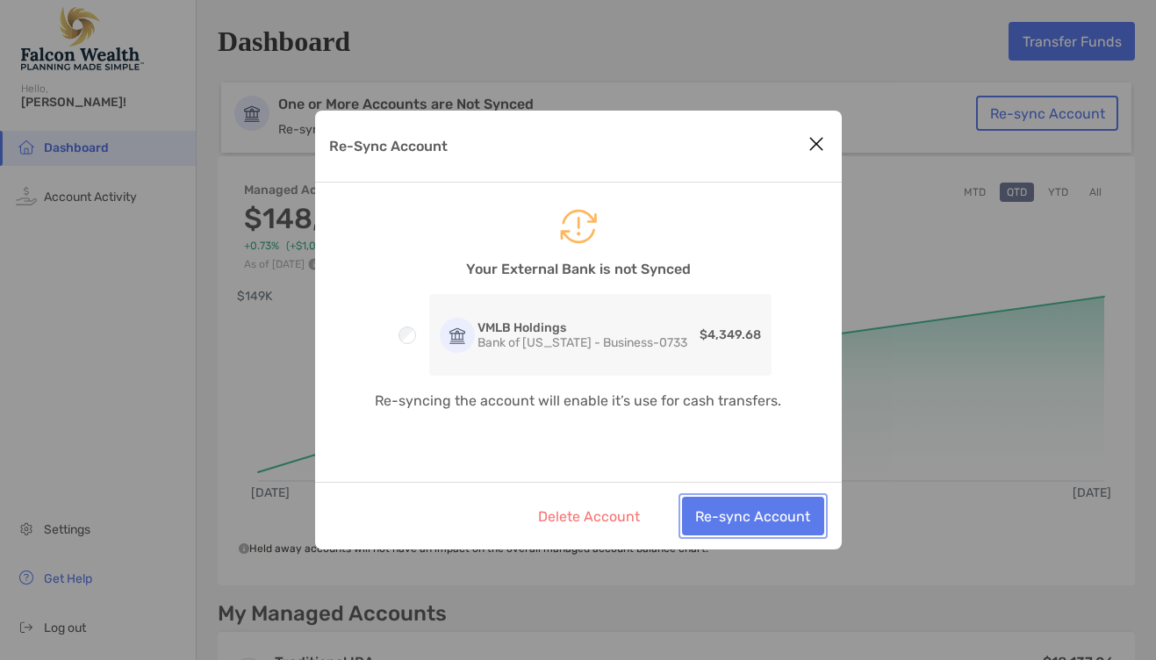
click at [730, 512] on button "Re-sync Account" at bounding box center [753, 516] width 142 height 39
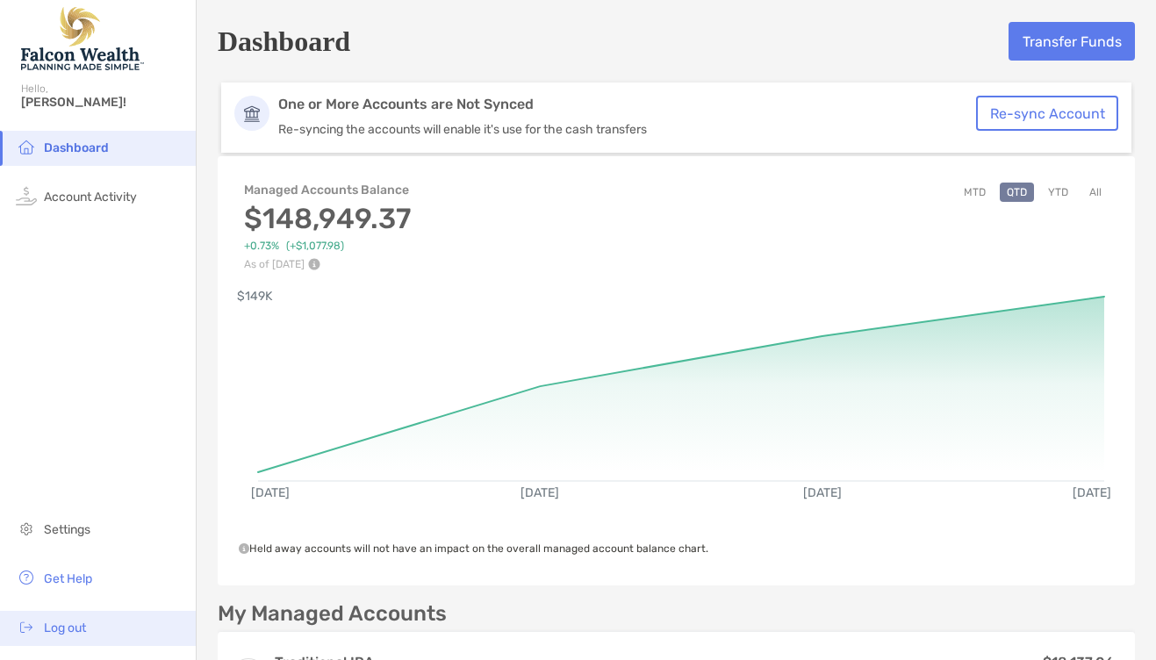
click at [61, 632] on span "Log out" at bounding box center [65, 627] width 42 height 15
